Goal: Information Seeking & Learning: Learn about a topic

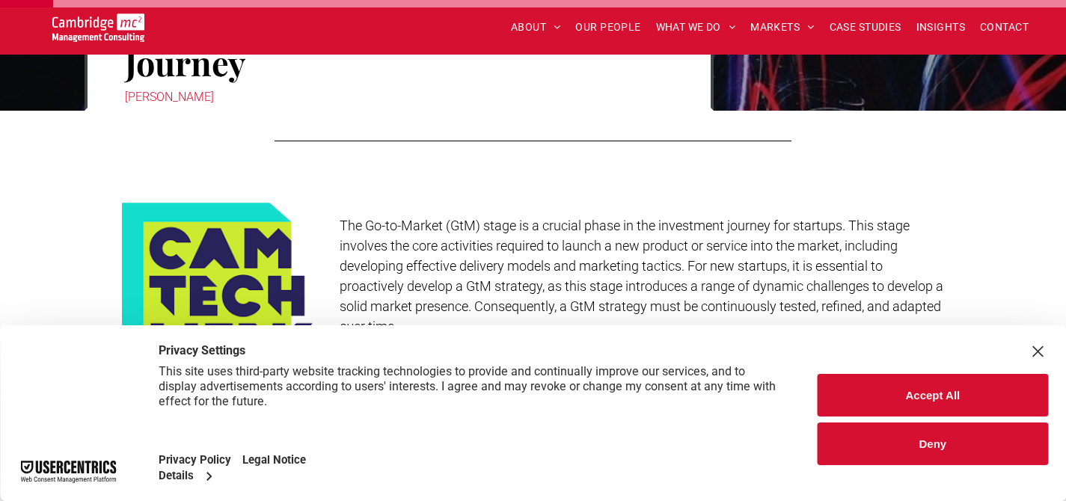
scroll to position [494, 0]
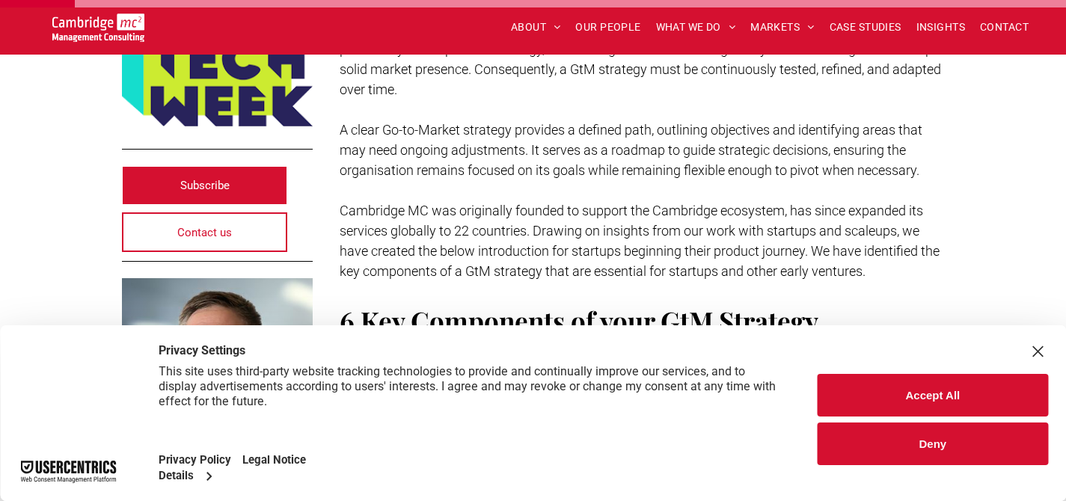
click at [1036, 341] on div "Close Layer" at bounding box center [1037, 351] width 21 height 21
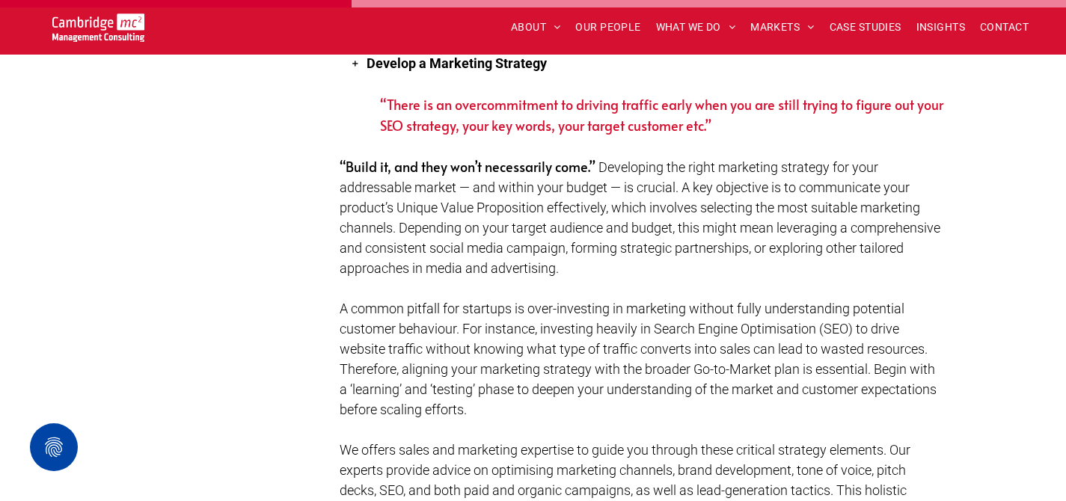
scroll to position [2124, 0]
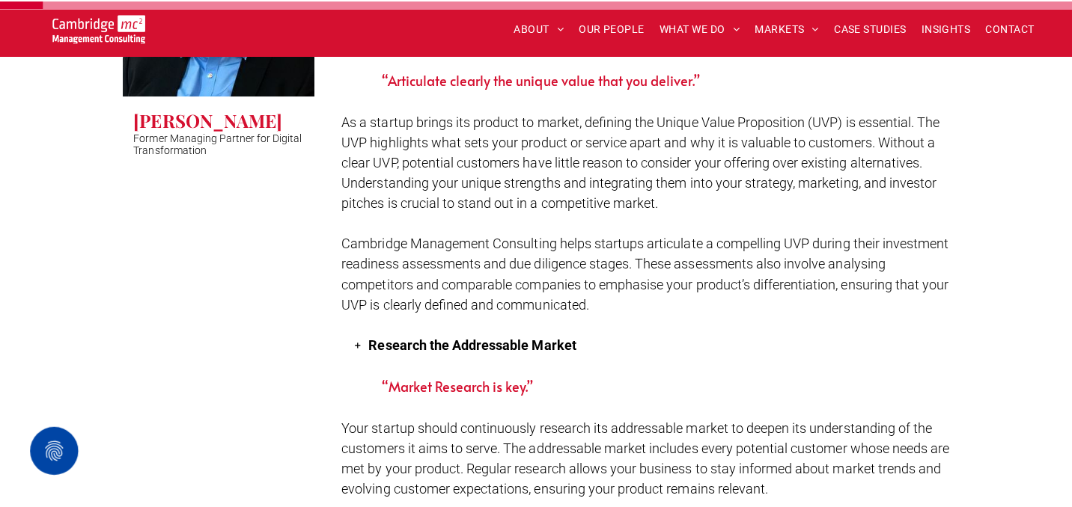
scroll to position [0, 0]
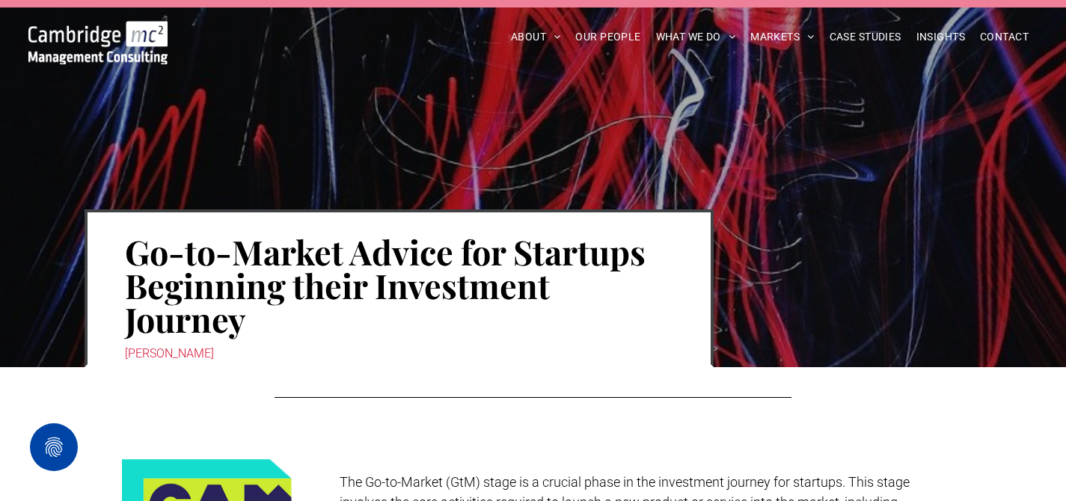
click at [43, 27] on img at bounding box center [97, 42] width 139 height 43
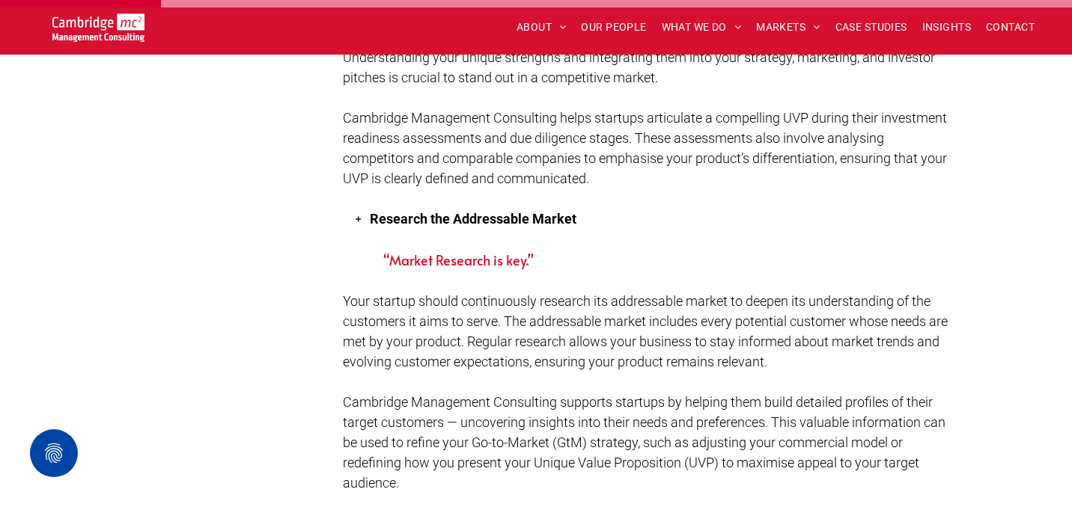
scroll to position [999, 0]
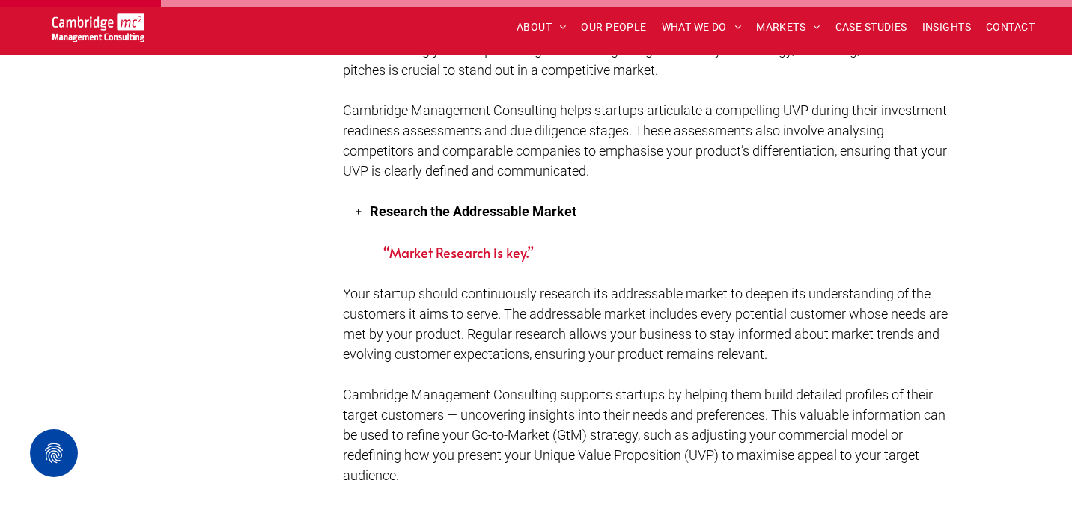
click at [500, 204] on strong "Research the Addressable Market" at bounding box center [473, 212] width 207 height 16
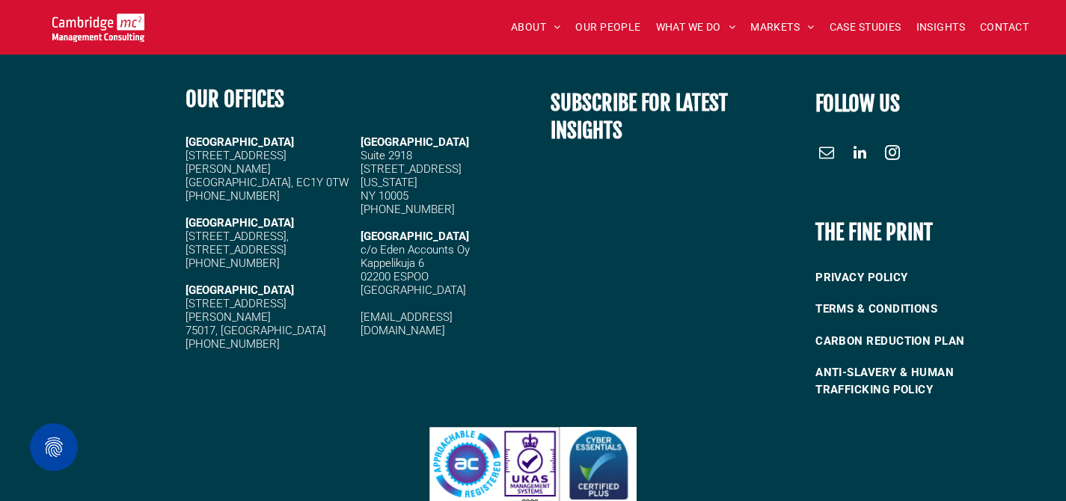
scroll to position [3090, 0]
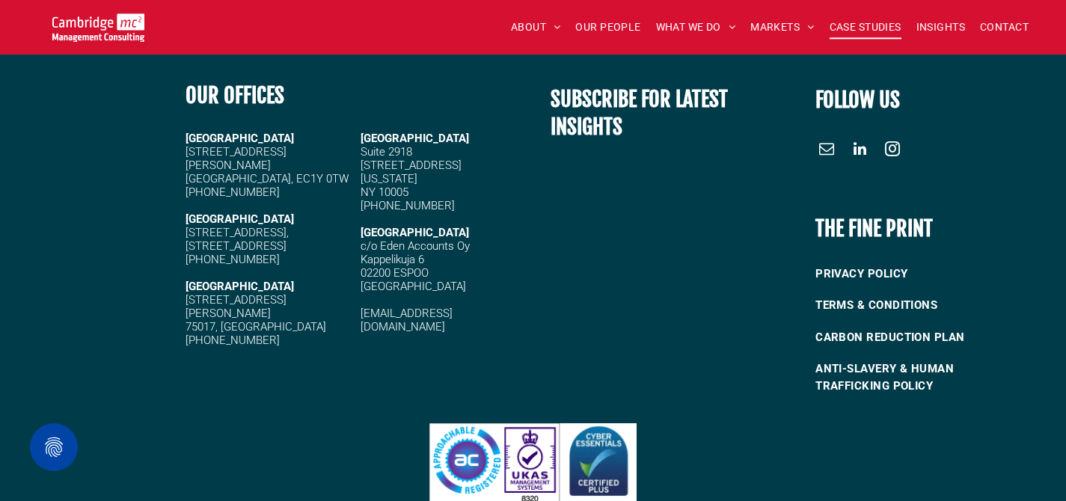
click at [877, 27] on span "CASE STUDIES" at bounding box center [866, 27] width 72 height 23
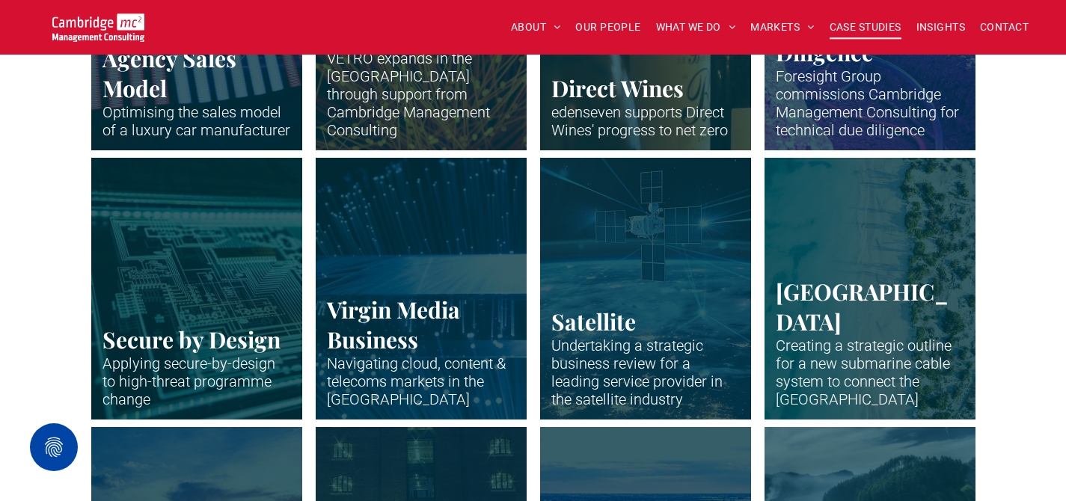
scroll to position [2044, 0]
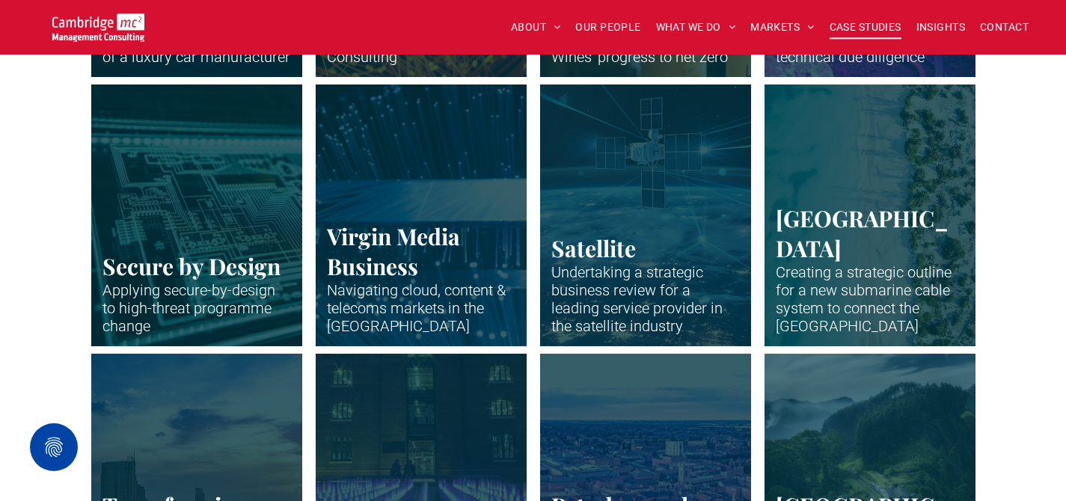
click at [357, 298] on link "Neon blue fibre wires." at bounding box center [421, 215] width 224 height 278
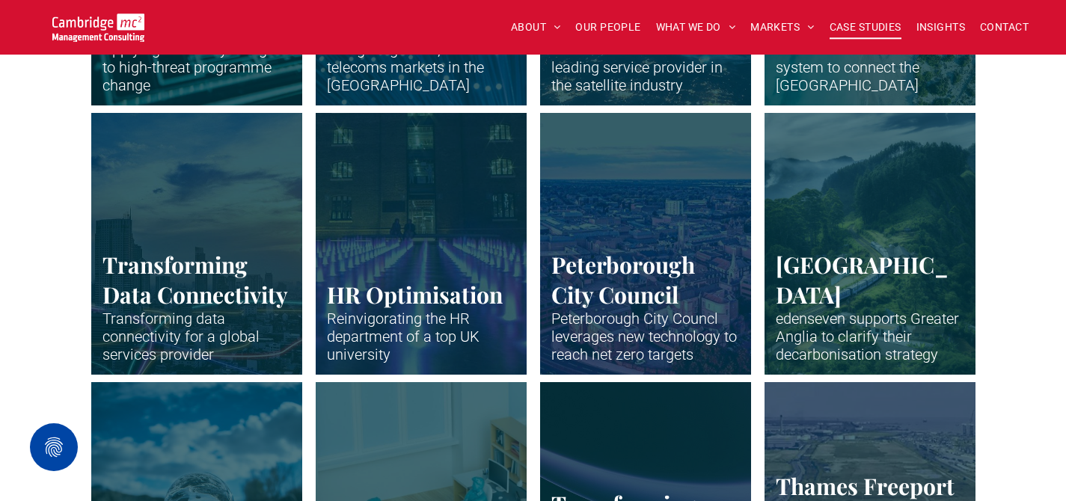
scroll to position [2286, 0]
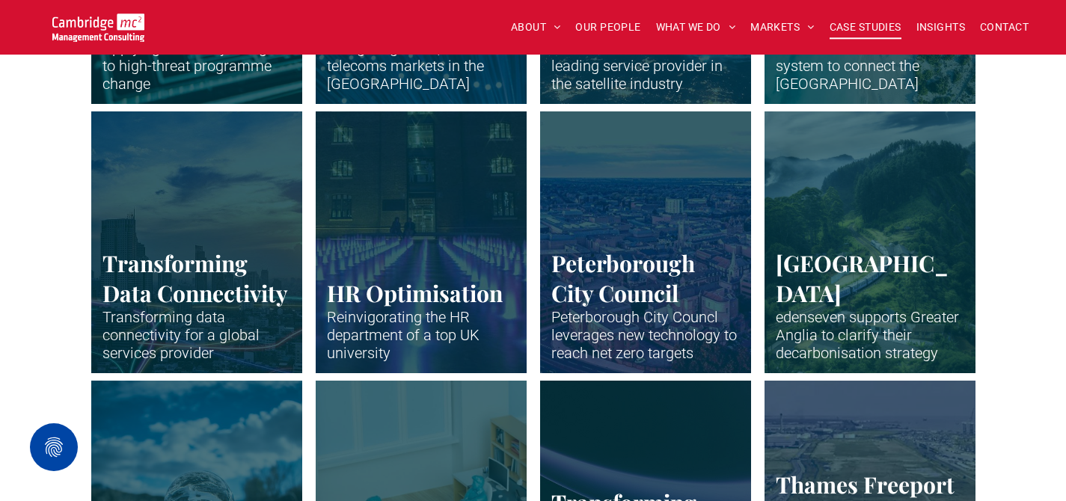
click at [16, 164] on div "Transforming Data Connectivity Transforming data connectivity for a global serv…" at bounding box center [533, 245] width 1066 height 269
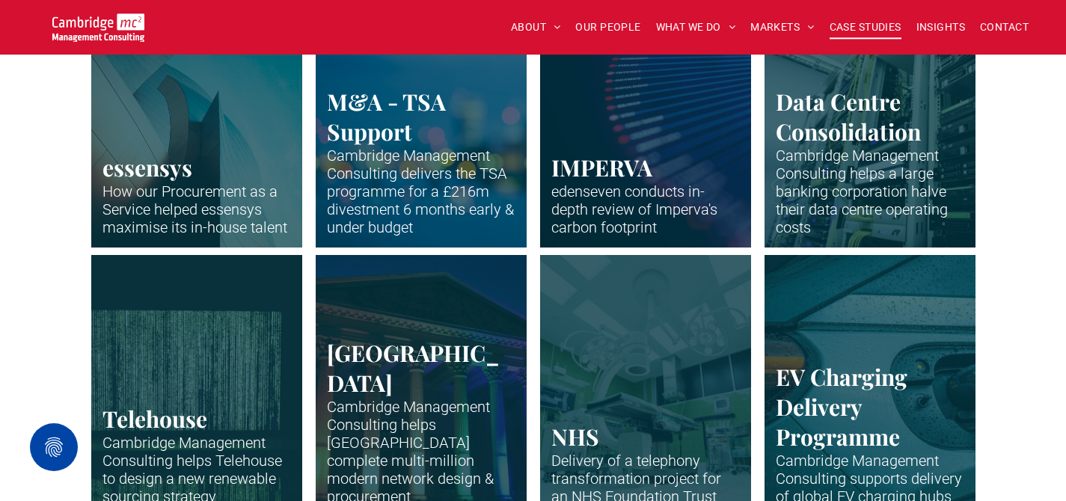
scroll to position [1098, 0]
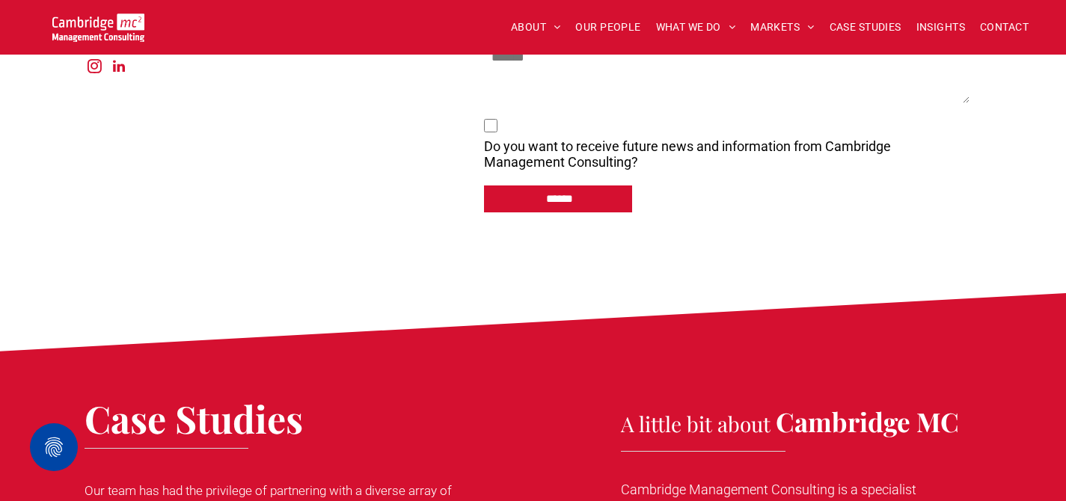
scroll to position [5079, 0]
